Goal: Contribute content: Add original content to the website for others to see

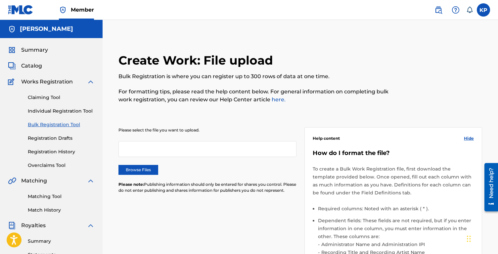
click at [37, 65] on span "Catalog" at bounding box center [31, 66] width 21 height 8
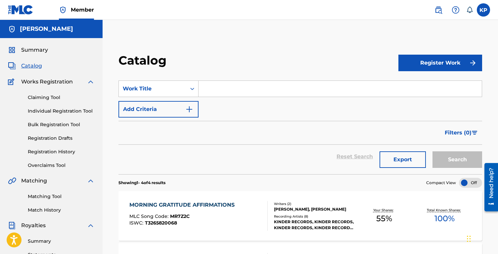
click at [316, 211] on div "[PERSON_NAME], [PERSON_NAME]" at bounding box center [314, 209] width 80 height 6
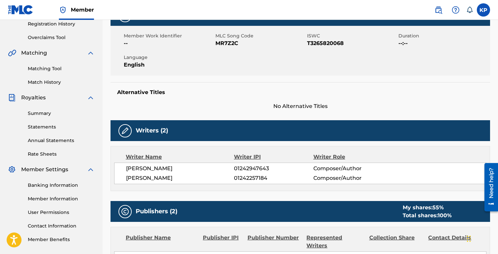
scroll to position [187, 0]
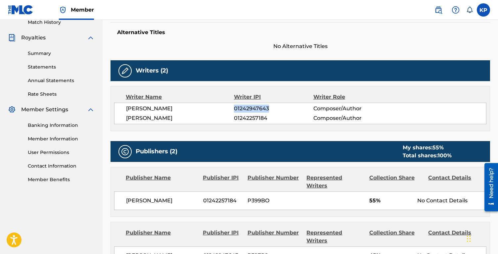
drag, startPoint x: 270, startPoint y: 107, endPoint x: 234, endPoint y: 107, distance: 35.4
click at [234, 107] on span "01242947643" at bounding box center [273, 108] width 79 height 8
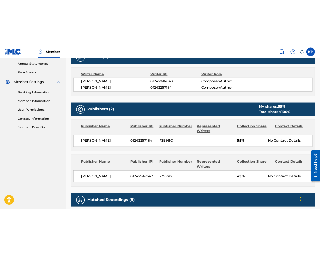
scroll to position [242, 0]
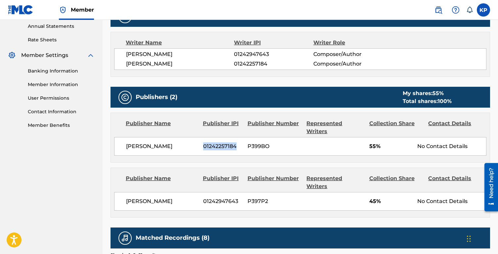
drag, startPoint x: 234, startPoint y: 138, endPoint x: 203, endPoint y: 137, distance: 31.1
click at [203, 142] on span "01242257184" at bounding box center [223, 146] width 40 height 8
copy span "01242257184"
drag, startPoint x: 271, startPoint y: 138, endPoint x: 248, endPoint y: 138, distance: 22.8
click at [248, 142] on span "P399BO" at bounding box center [274, 146] width 54 height 8
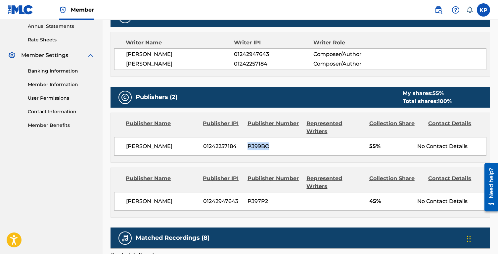
copy span "P399BO"
click at [239, 143] on div "Kai Potter 01242257184 P399BO 55% No Contact Details" at bounding box center [300, 146] width 372 height 19
drag, startPoint x: 238, startPoint y: 138, endPoint x: 203, endPoint y: 139, distance: 34.4
click at [203, 142] on span "01242257184" at bounding box center [223, 146] width 40 height 8
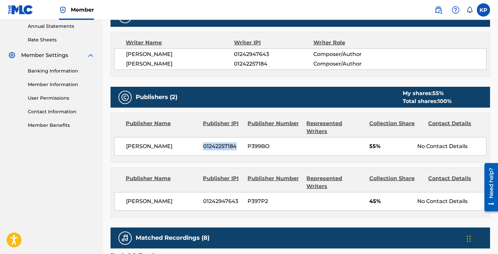
copy span "01242257184"
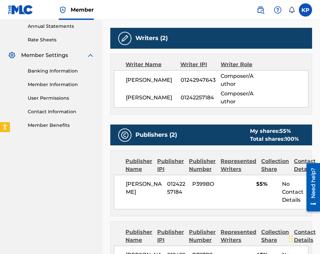
click at [189, 84] on div "ROBERT KIM 01242947643 Composer/Author" at bounding box center [217, 80] width 182 height 16
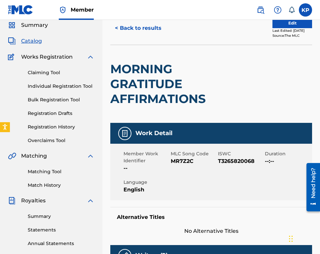
scroll to position [6, 0]
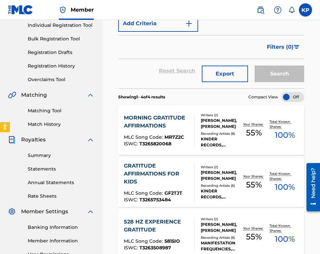
scroll to position [87, 0]
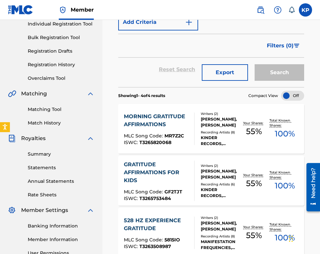
click at [160, 119] on div "MORNING GRATITUDE AFFIRMATIONS" at bounding box center [156, 120] width 65 height 16
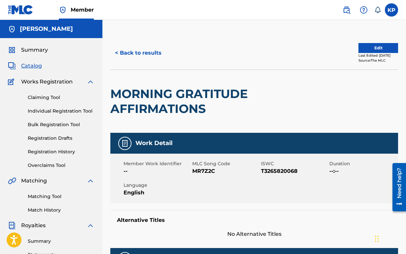
click at [61, 122] on link "Bulk Registration Tool" at bounding box center [61, 124] width 67 height 7
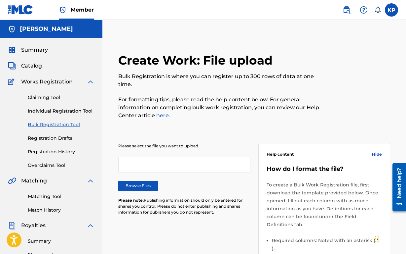
click at [151, 183] on label "Browse Files" at bounding box center [138, 186] width 40 height 10
click at [0, 0] on input "Browse Files" at bounding box center [0, 0] width 0 height 0
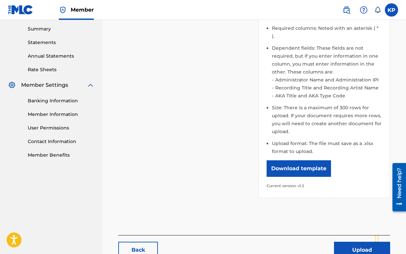
scroll to position [223, 0]
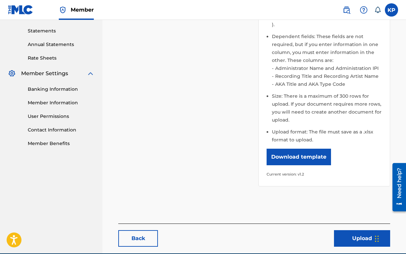
click at [355, 230] on button "Upload" at bounding box center [362, 238] width 56 height 17
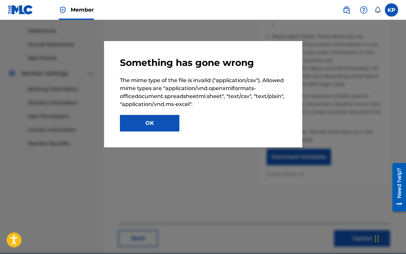
click at [172, 120] on button "OK" at bounding box center [150, 123] width 60 height 17
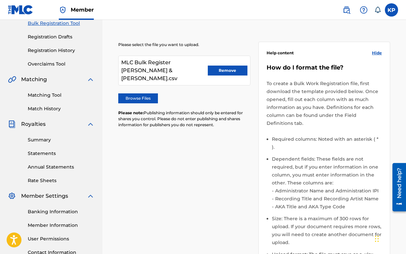
scroll to position [101, 0]
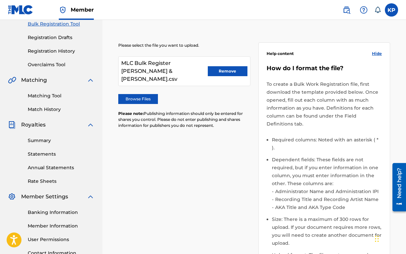
click at [234, 67] on button "Remove" at bounding box center [228, 71] width 40 height 10
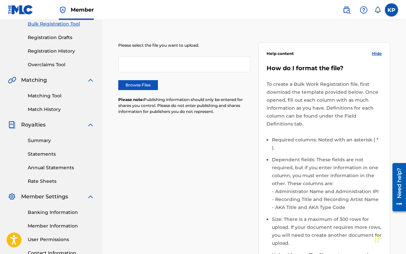
click at [150, 82] on label "Browse Files" at bounding box center [138, 85] width 40 height 10
click at [0, 0] on input "Browse Files" at bounding box center [0, 0] width 0 height 0
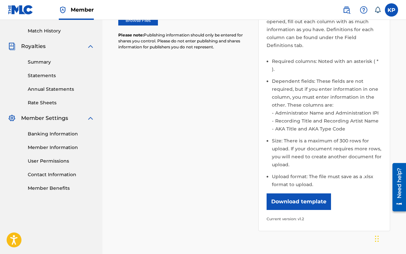
scroll to position [246, 0]
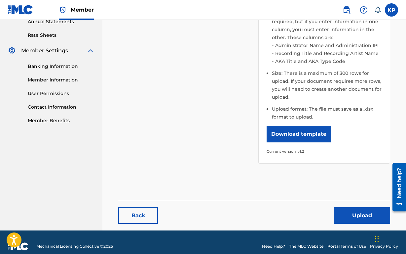
click at [350, 207] on button "Upload" at bounding box center [362, 215] width 56 height 17
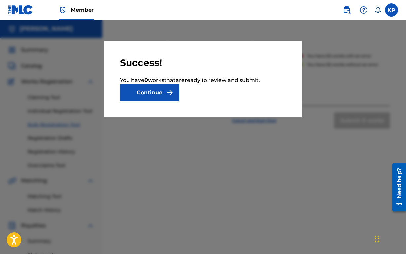
click at [162, 95] on button "Continue" at bounding box center [150, 92] width 60 height 17
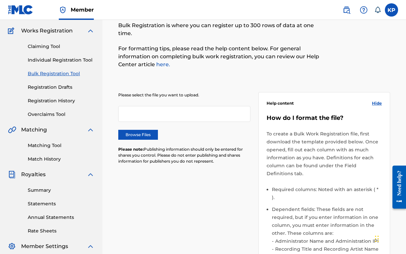
scroll to position [50, 0]
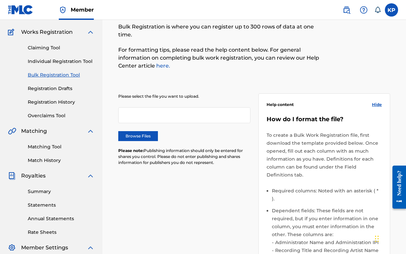
click at [43, 48] on link "Claiming Tool" at bounding box center [61, 47] width 67 height 7
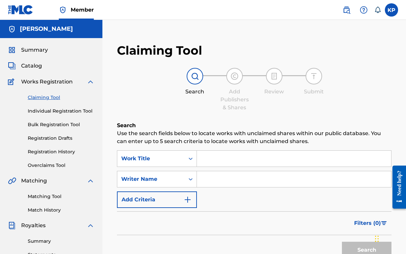
click at [48, 112] on link "Individual Registration Tool" at bounding box center [61, 110] width 67 height 7
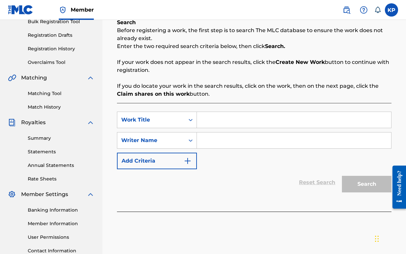
scroll to position [93, 0]
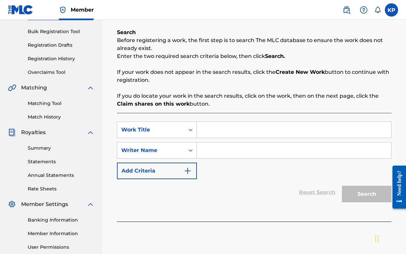
click at [39, 33] on link "Bulk Registration Tool" at bounding box center [61, 31] width 67 height 7
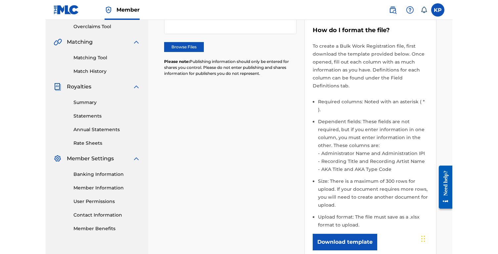
scroll to position [154, 0]
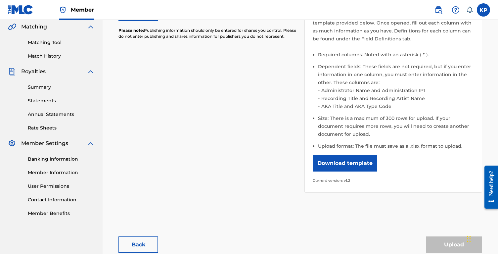
click at [206, 115] on div "Please select the file you want to upload. Browse Files Please note: Publishing…" at bounding box center [299, 78] width 363 height 243
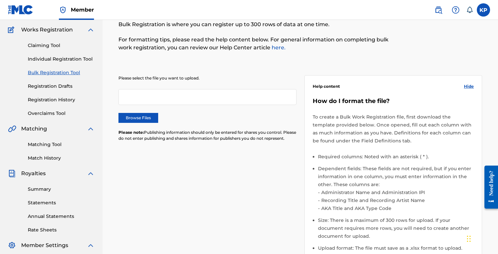
scroll to position [0, 0]
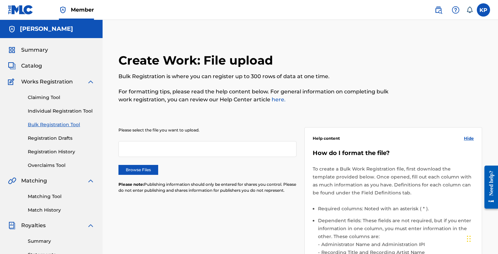
click at [406, 173] on div "Need help?" at bounding box center [490, 182] width 9 height 25
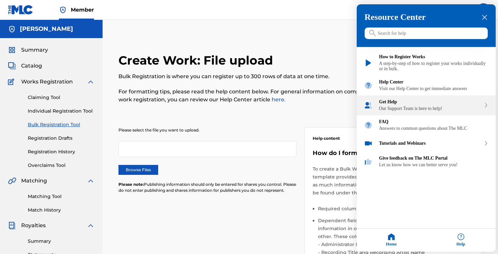
click at [406, 115] on div "Get Help Our Support Team is here to help!" at bounding box center [425, 105] width 139 height 20
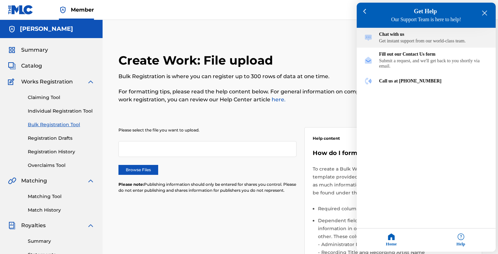
click at [406, 46] on div "Chat with us Get instant support from our world-class team." at bounding box center [425, 38] width 139 height 20
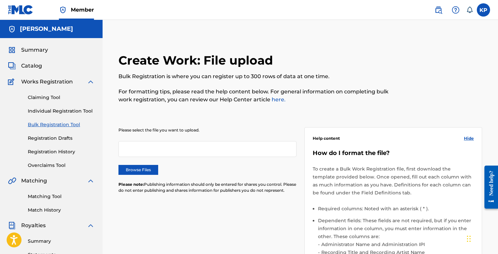
click at [35, 65] on span "Catalog" at bounding box center [31, 66] width 21 height 8
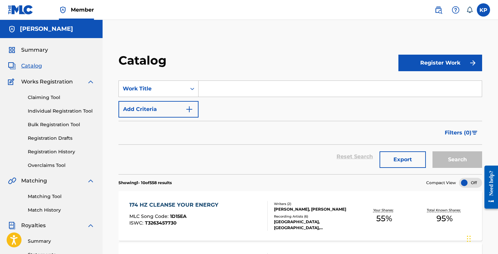
click at [268, 93] on input "Search Form" at bounding box center [339, 89] width 283 height 16
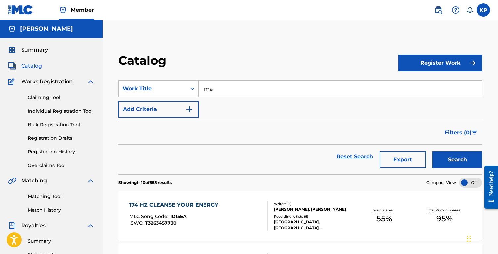
type input "m"
click at [406, 151] on button "Search" at bounding box center [457, 159] width 50 height 17
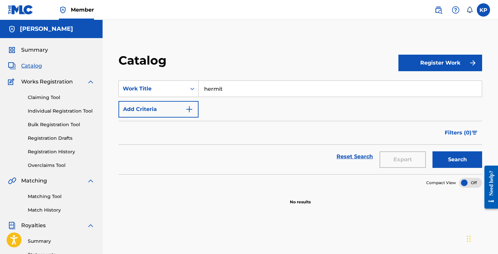
click at [243, 91] on input "hermit" at bounding box center [339, 89] width 283 height 16
drag, startPoint x: 240, startPoint y: 91, endPoint x: 196, endPoint y: 80, distance: 45.1
click at [197, 80] on section "SearchWithCriteria71e5ad1a-450f-476f-a7ce-39dc77bf9f3a Work Title hermit Add Cr…" at bounding box center [299, 122] width 363 height 101
drag, startPoint x: 286, startPoint y: 88, endPoint x: 240, endPoint y: 88, distance: 45.6
click at [240, 88] on input "shadow work affirmations" at bounding box center [339, 89] width 283 height 16
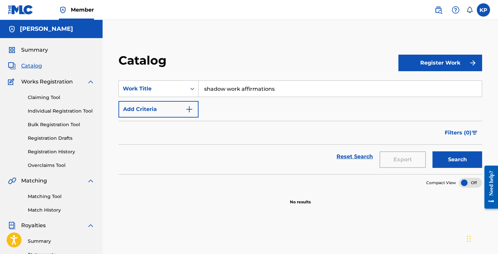
drag, startPoint x: 284, startPoint y: 92, endPoint x: 239, endPoint y: 89, distance: 44.7
click at [240, 89] on input "shadow work affirmations" at bounding box center [339, 89] width 283 height 16
type input "shadow work"
click at [238, 137] on div "Filters ( 0 )" at bounding box center [299, 133] width 363 height 24
click at [248, 88] on input "shadow work" at bounding box center [339, 89] width 283 height 16
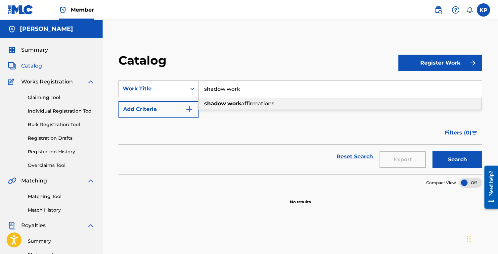
click at [243, 71] on div "Catalog" at bounding box center [258, 63] width 280 height 20
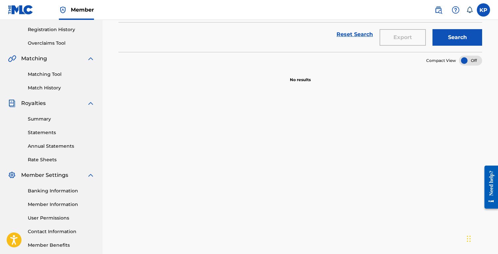
scroll to position [121, 0]
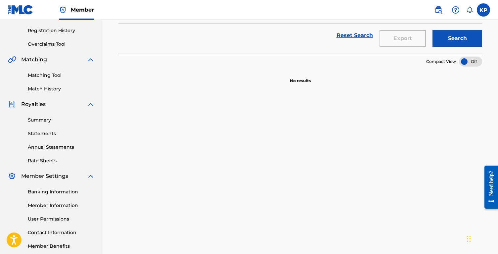
click at [406, 33] on button "Search" at bounding box center [457, 38] width 50 height 17
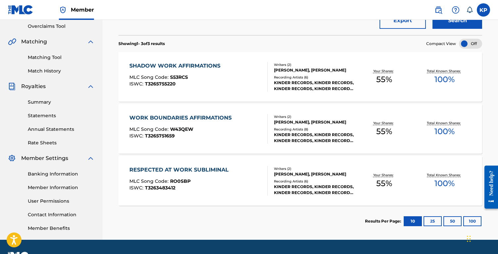
scroll to position [140, 0]
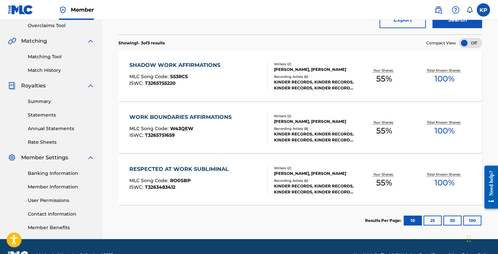
click at [406, 220] on button "25" at bounding box center [432, 220] width 18 height 10
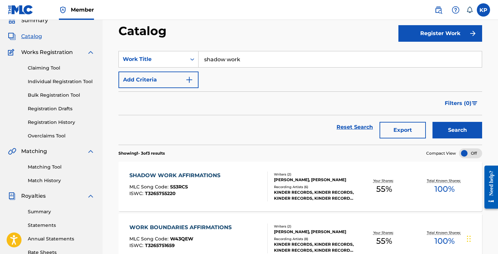
scroll to position [0, 0]
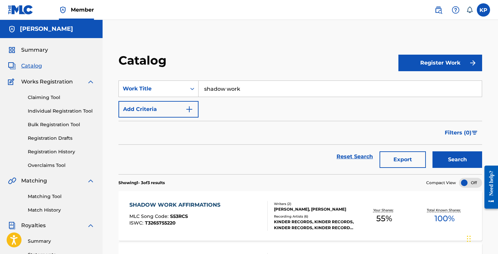
click at [70, 122] on link "Bulk Registration Tool" at bounding box center [61, 124] width 67 height 7
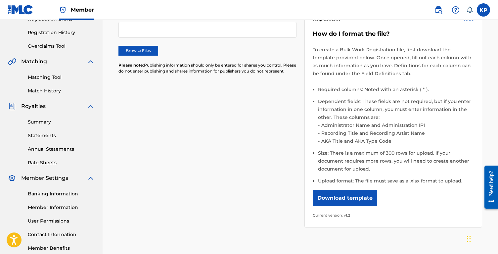
scroll to position [191, 0]
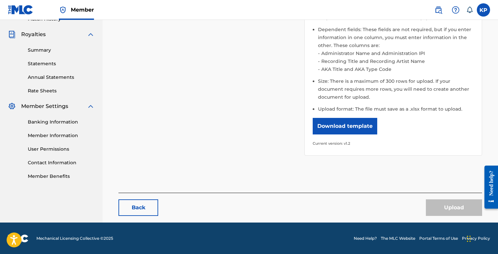
click at [334, 127] on button "Download template" at bounding box center [344, 126] width 64 height 17
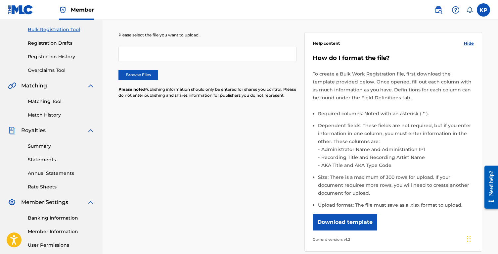
scroll to position [0, 0]
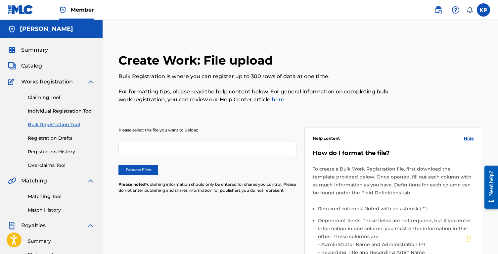
click at [150, 170] on label "Browse Files" at bounding box center [138, 170] width 40 height 10
click at [0, 0] on input "Browse Files" at bounding box center [0, 0] width 0 height 0
click at [142, 171] on label "Browse Files" at bounding box center [138, 170] width 40 height 10
click at [0, 0] on input "Browse Files" at bounding box center [0, 0] width 0 height 0
click at [141, 168] on label "Browse Files" at bounding box center [138, 170] width 40 height 10
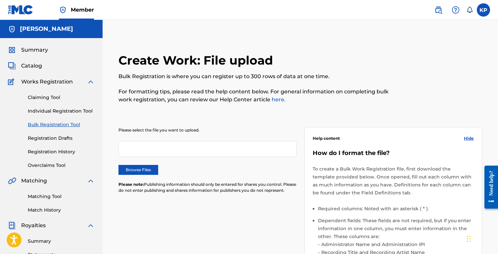
click at [0, 0] on input "Browse Files" at bounding box center [0, 0] width 0 height 0
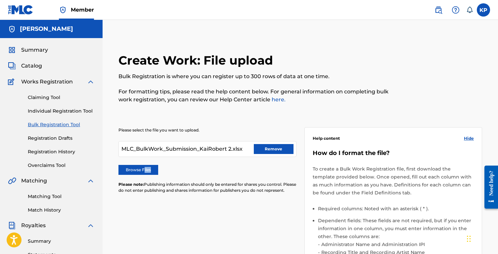
drag, startPoint x: 144, startPoint y: 168, endPoint x: 239, endPoint y: 173, distance: 94.7
click at [239, 173] on div "Browse Files" at bounding box center [207, 170] width 178 height 10
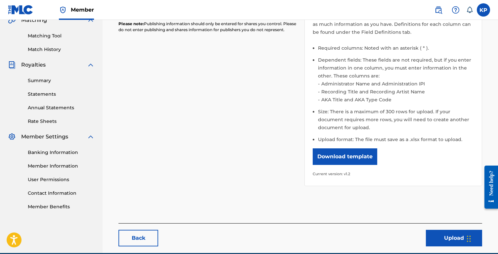
scroll to position [161, 0]
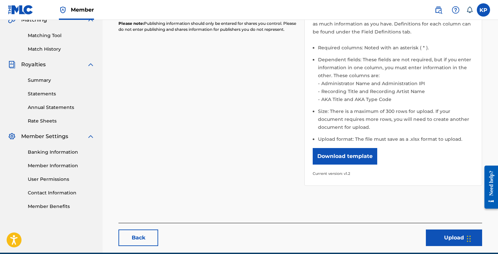
click at [406, 238] on button "Upload" at bounding box center [454, 237] width 56 height 17
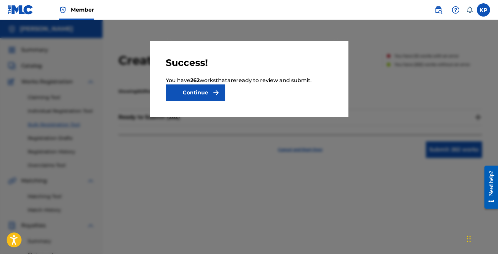
click at [206, 93] on button "Continue" at bounding box center [196, 92] width 60 height 17
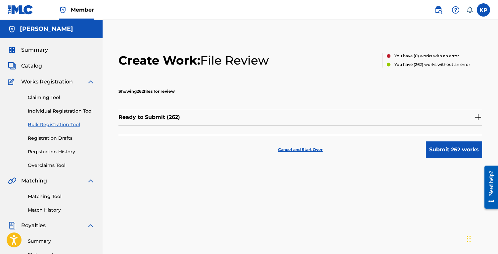
click at [406, 114] on img at bounding box center [478, 117] width 8 height 8
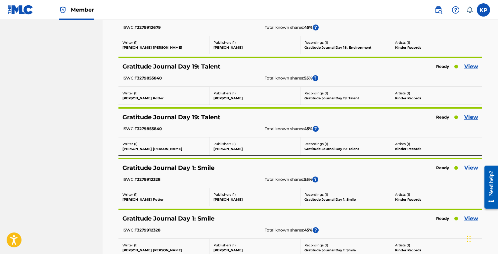
scroll to position [4760, 0]
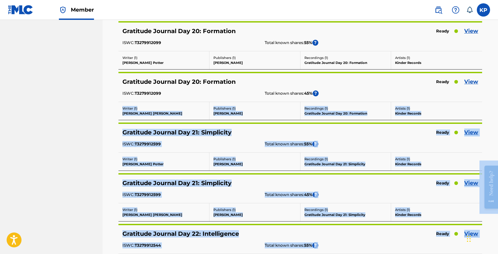
drag, startPoint x: 976, startPoint y: 252, endPoint x: 497, endPoint y: 161, distance: 487.8
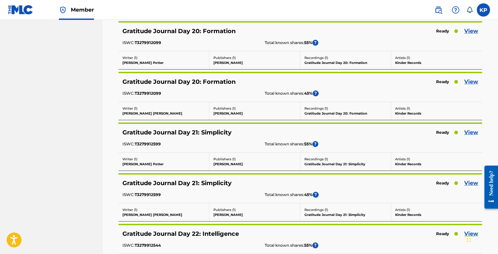
click at [406, 86] on div "Gratitude Journal Day 20: Formation Ready View ISWC: T3279912099 Total known sh…" at bounding box center [299, 87] width 363 height 28
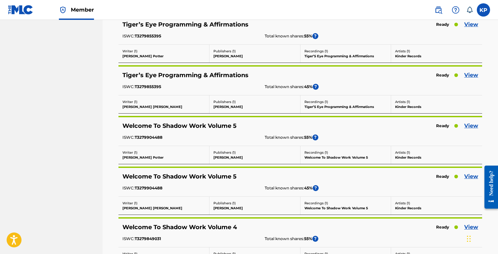
scroll to position [13196, 0]
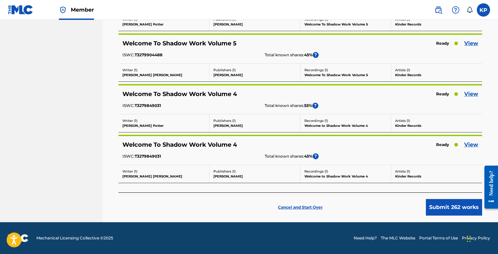
click at [406, 204] on button "Submit 262 works" at bounding box center [454, 207] width 56 height 17
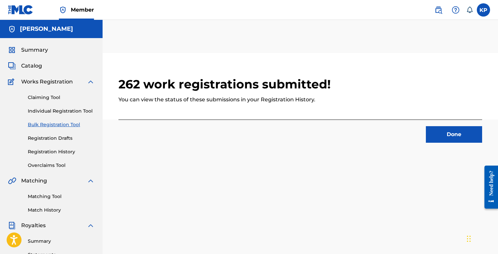
click at [406, 132] on button "Done" at bounding box center [454, 134] width 56 height 17
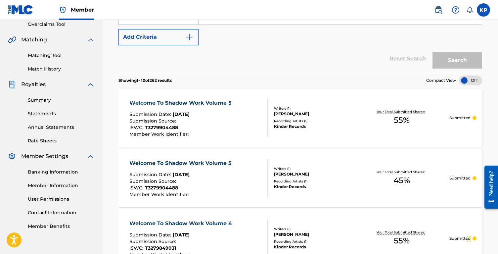
scroll to position [149, 0]
